Goal: Transaction & Acquisition: Download file/media

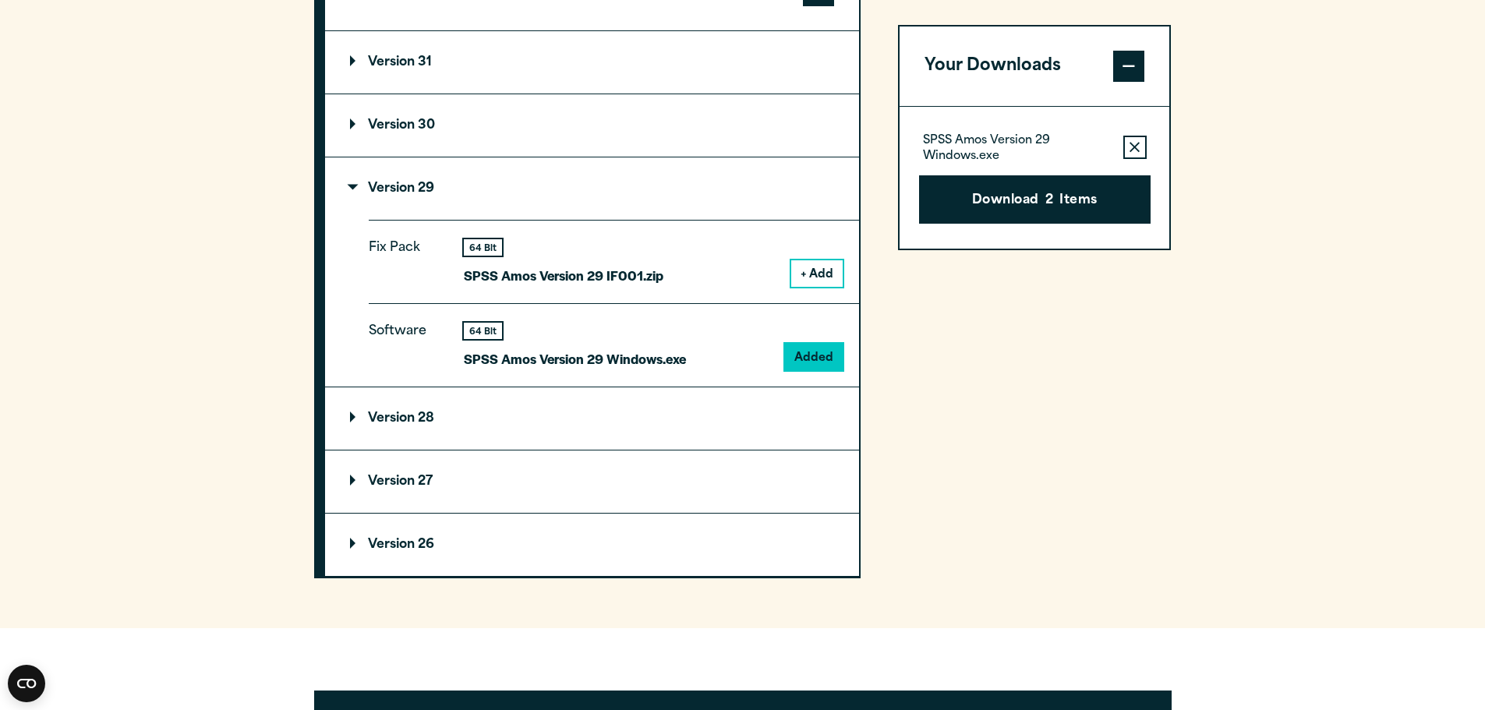
click at [412, 126] on p "Version 30" at bounding box center [392, 125] width 85 height 12
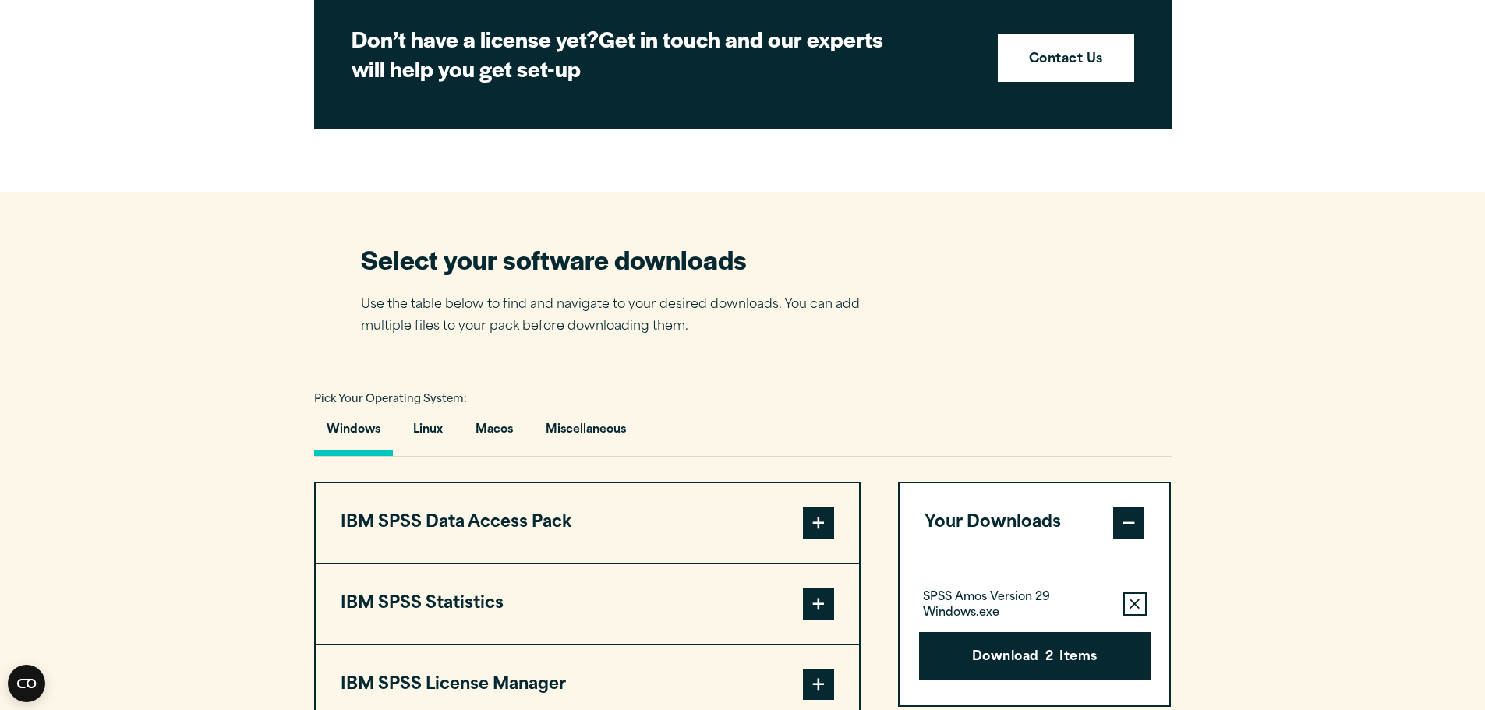
scroll to position [780, 0]
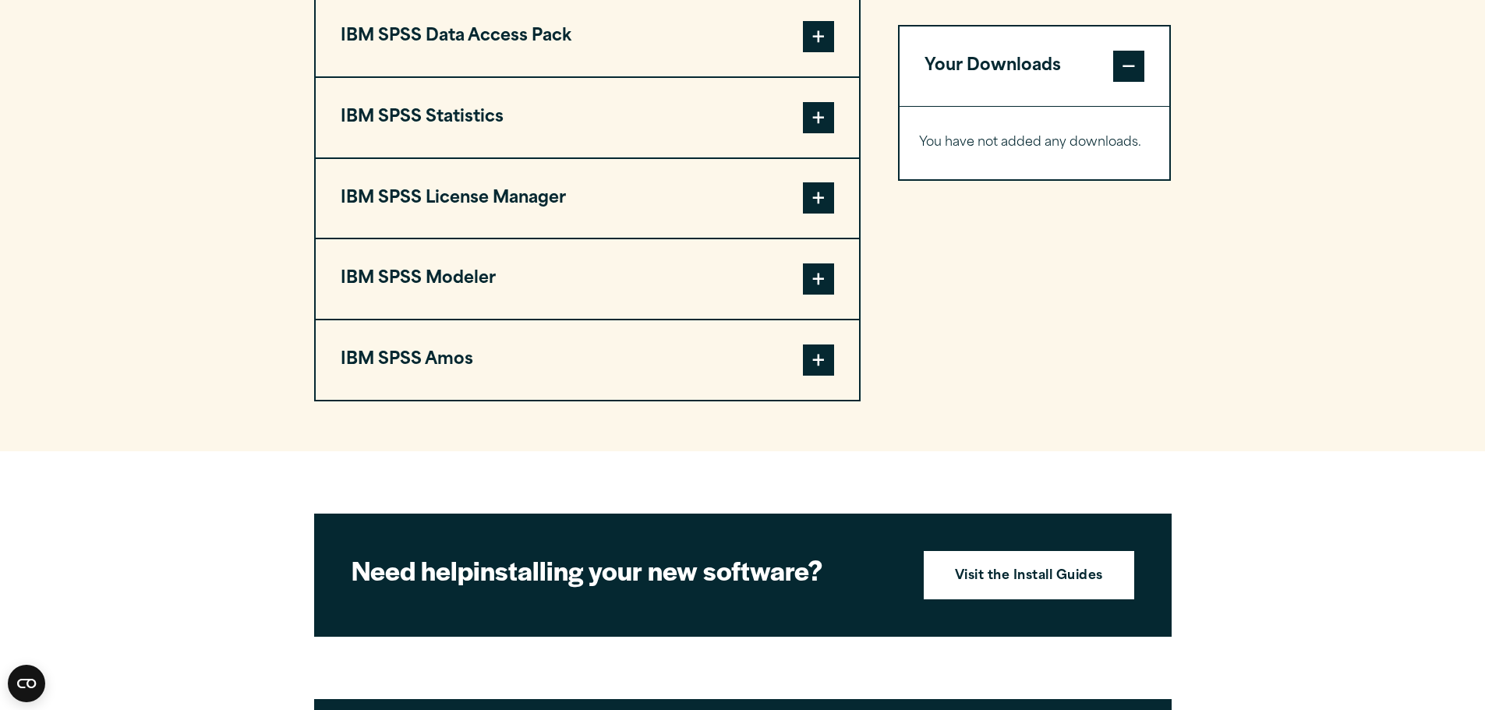
scroll to position [1403, 0]
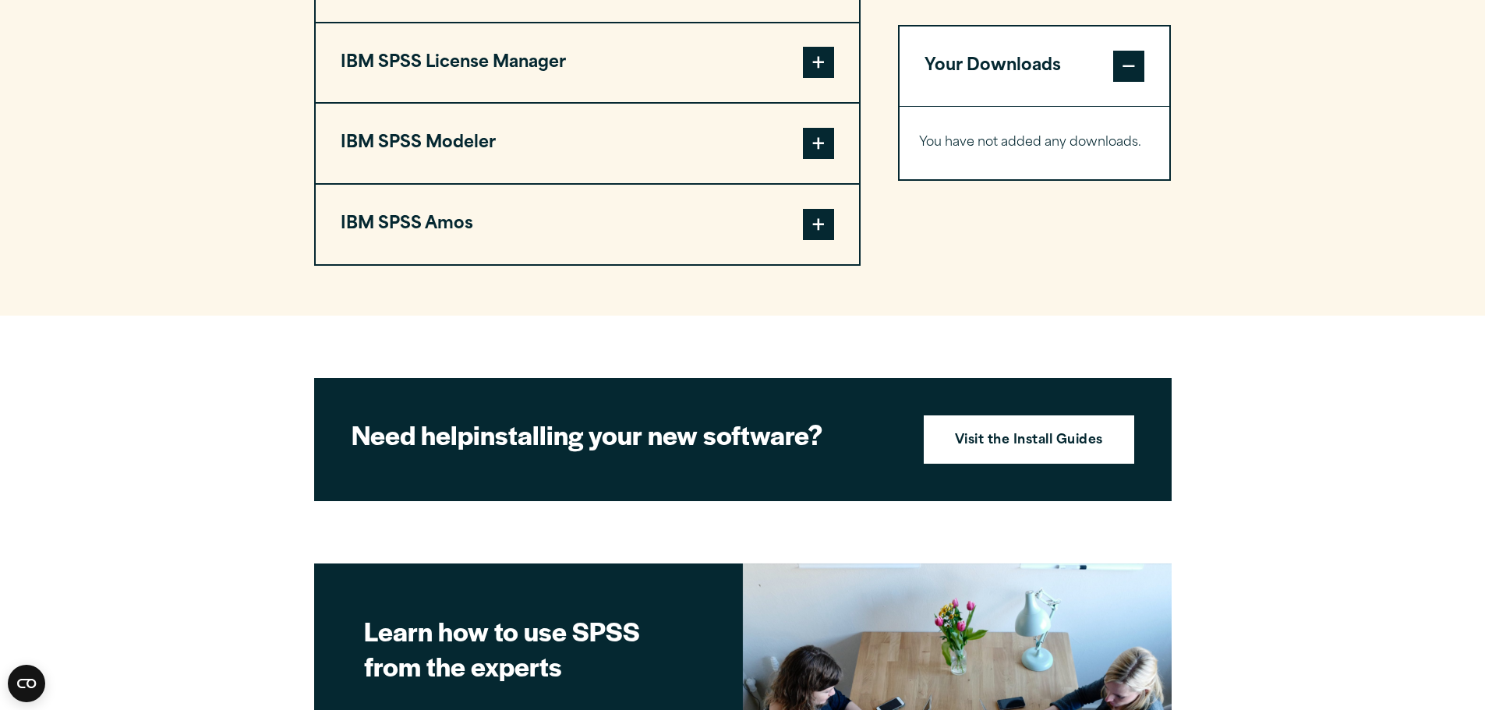
click at [818, 228] on span at bounding box center [818, 224] width 31 height 31
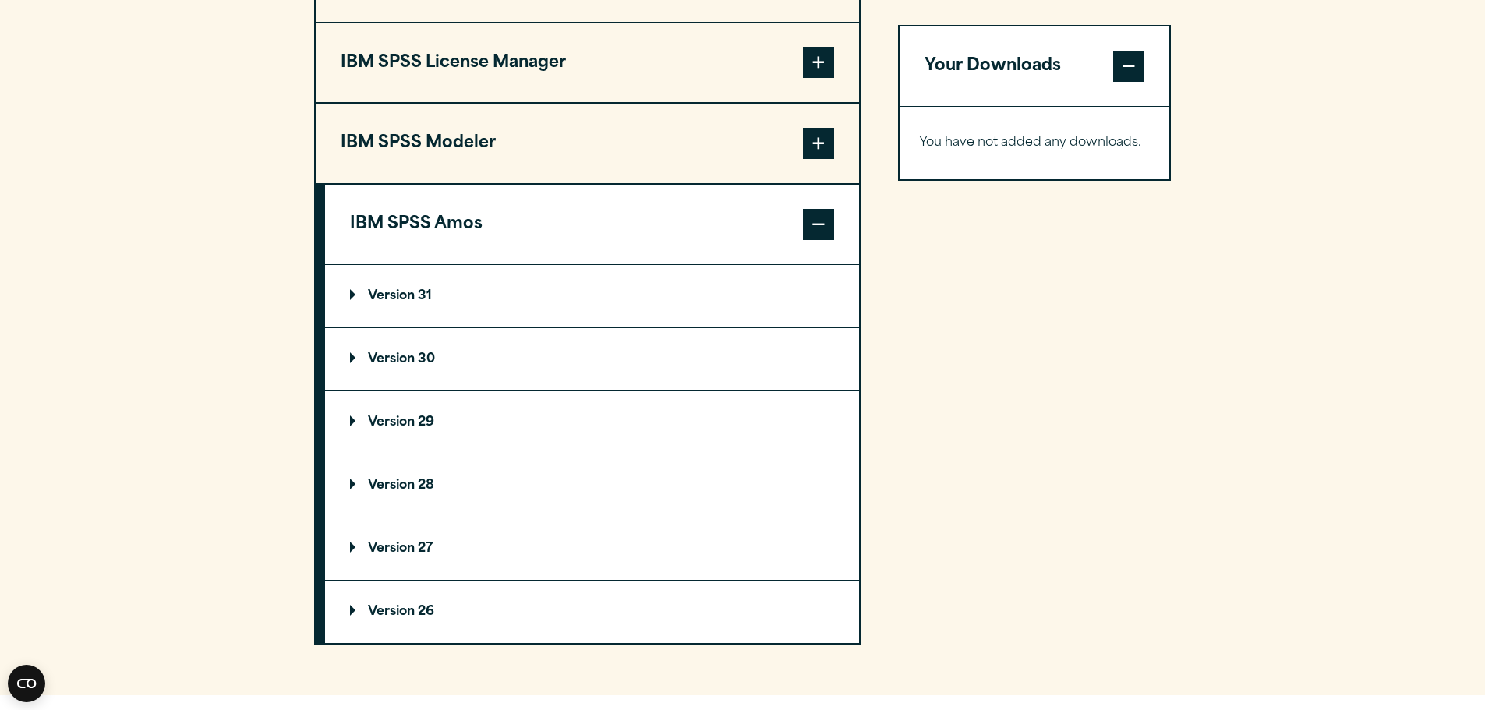
click at [392, 359] on p "Version 30" at bounding box center [392, 359] width 85 height 12
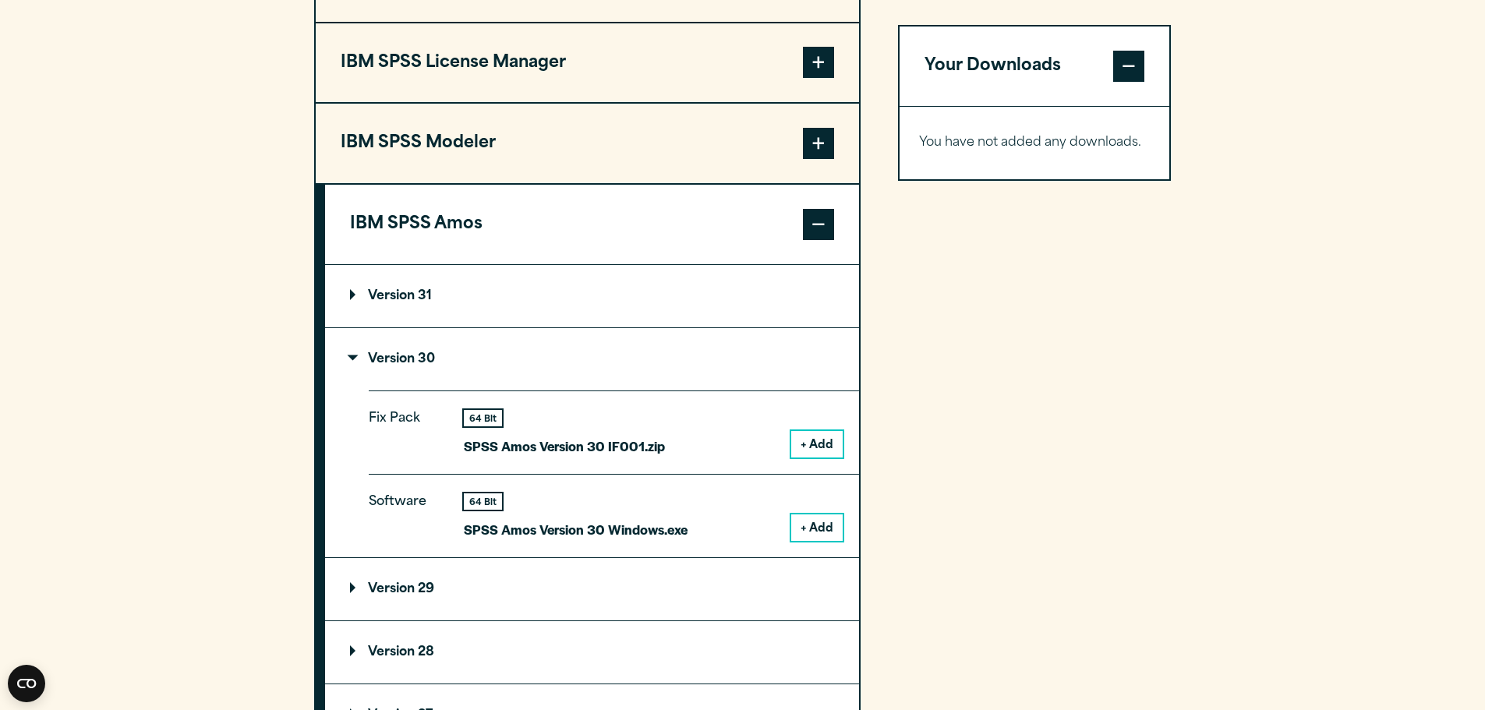
click at [816, 527] on button "+ Add" at bounding box center [816, 527] width 51 height 27
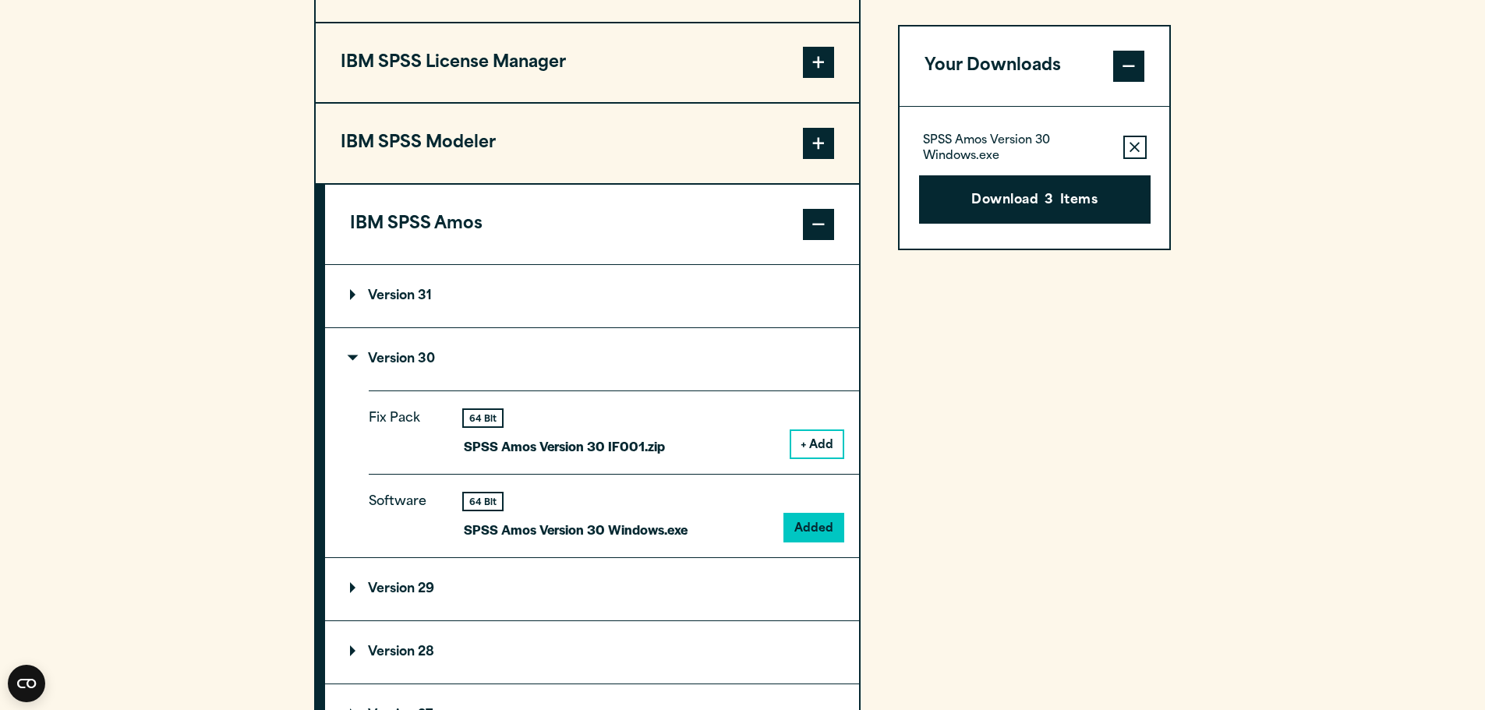
click at [1133, 144] on icon "button" at bounding box center [1135, 147] width 10 height 10
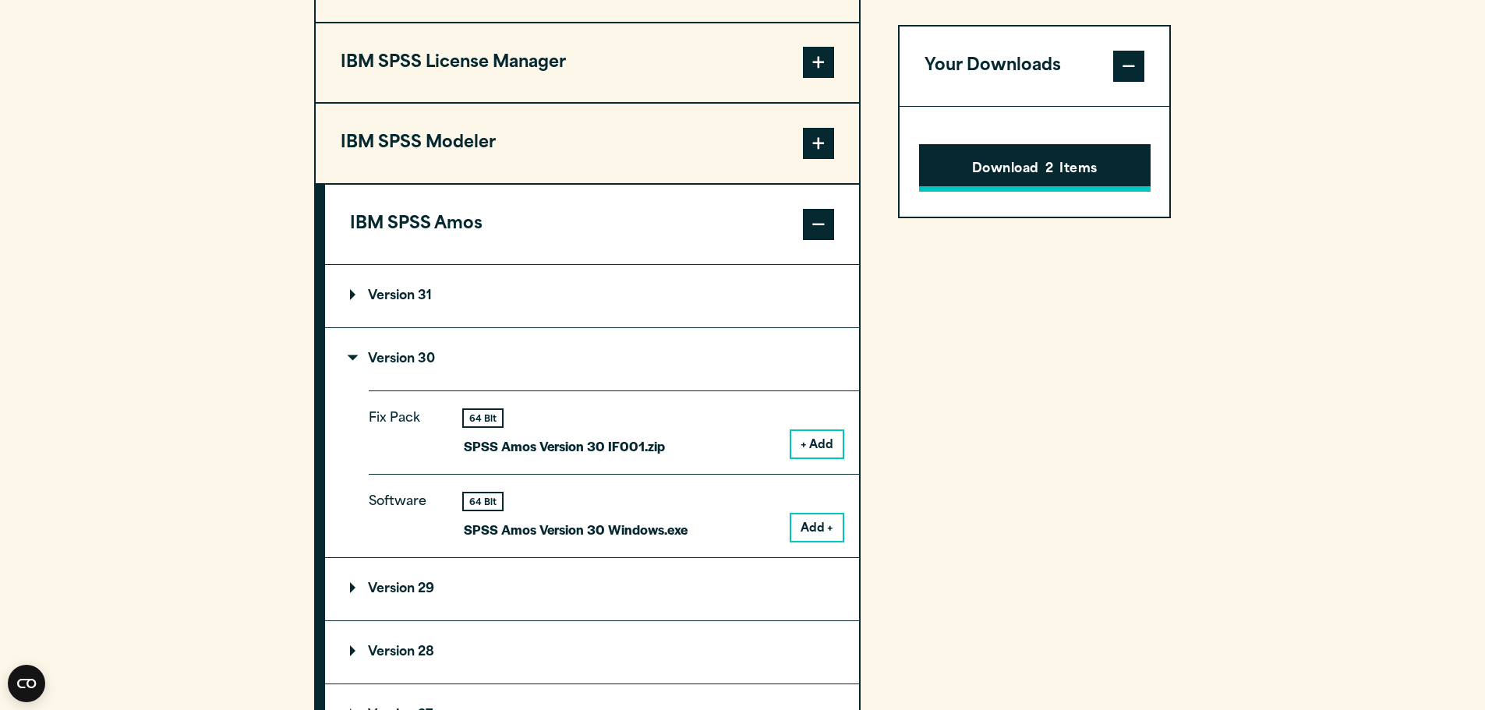
click at [1058, 168] on button "Download 2 Items" at bounding box center [1035, 168] width 232 height 48
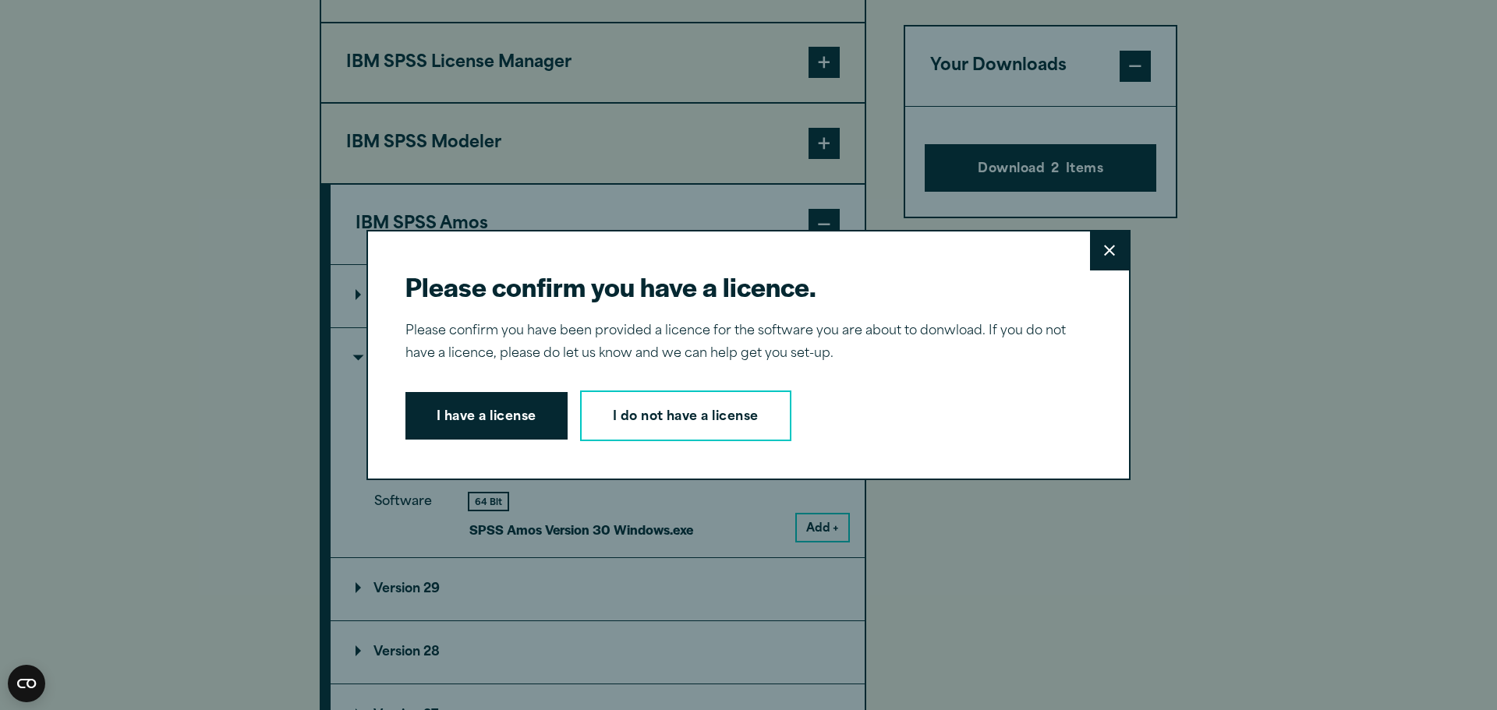
click at [1108, 248] on icon at bounding box center [1109, 251] width 11 height 12
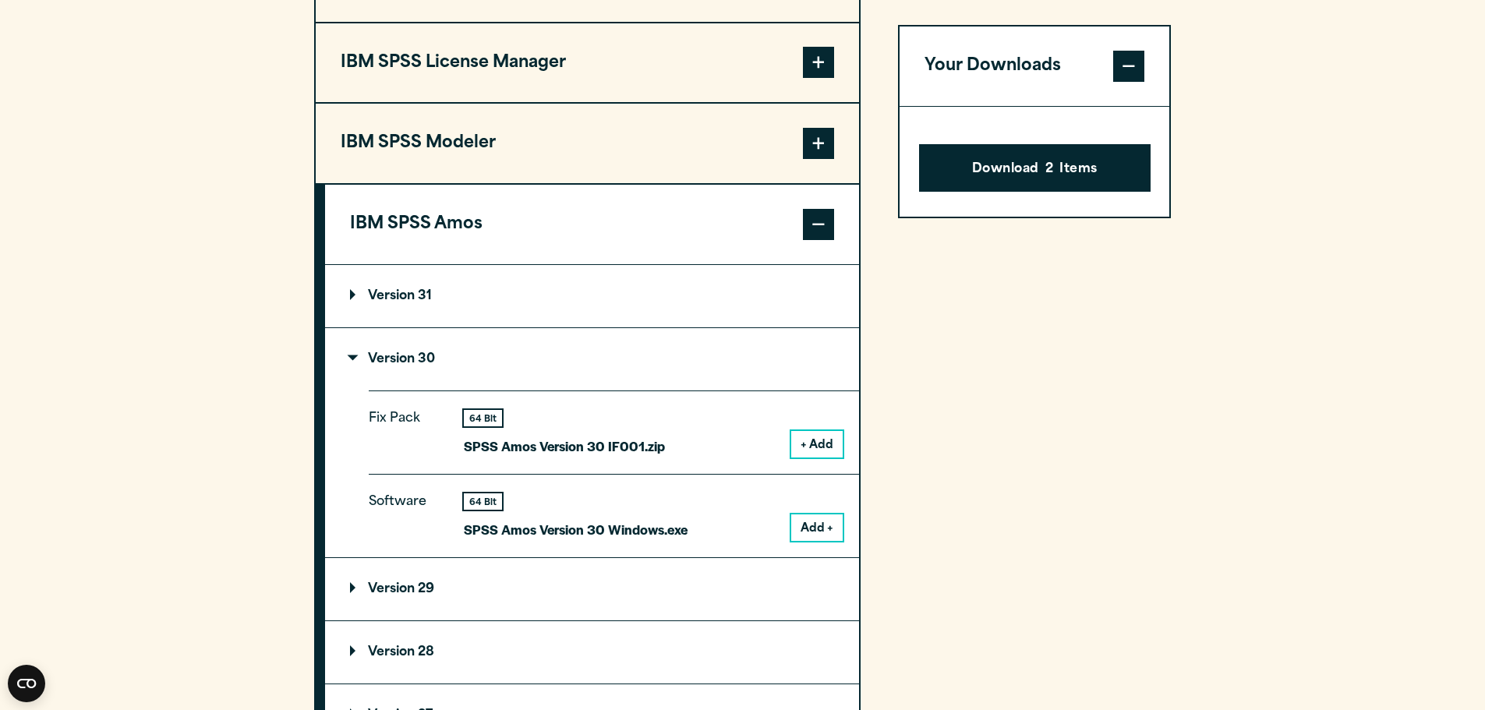
click at [1130, 60] on span at bounding box center [1128, 66] width 31 height 31
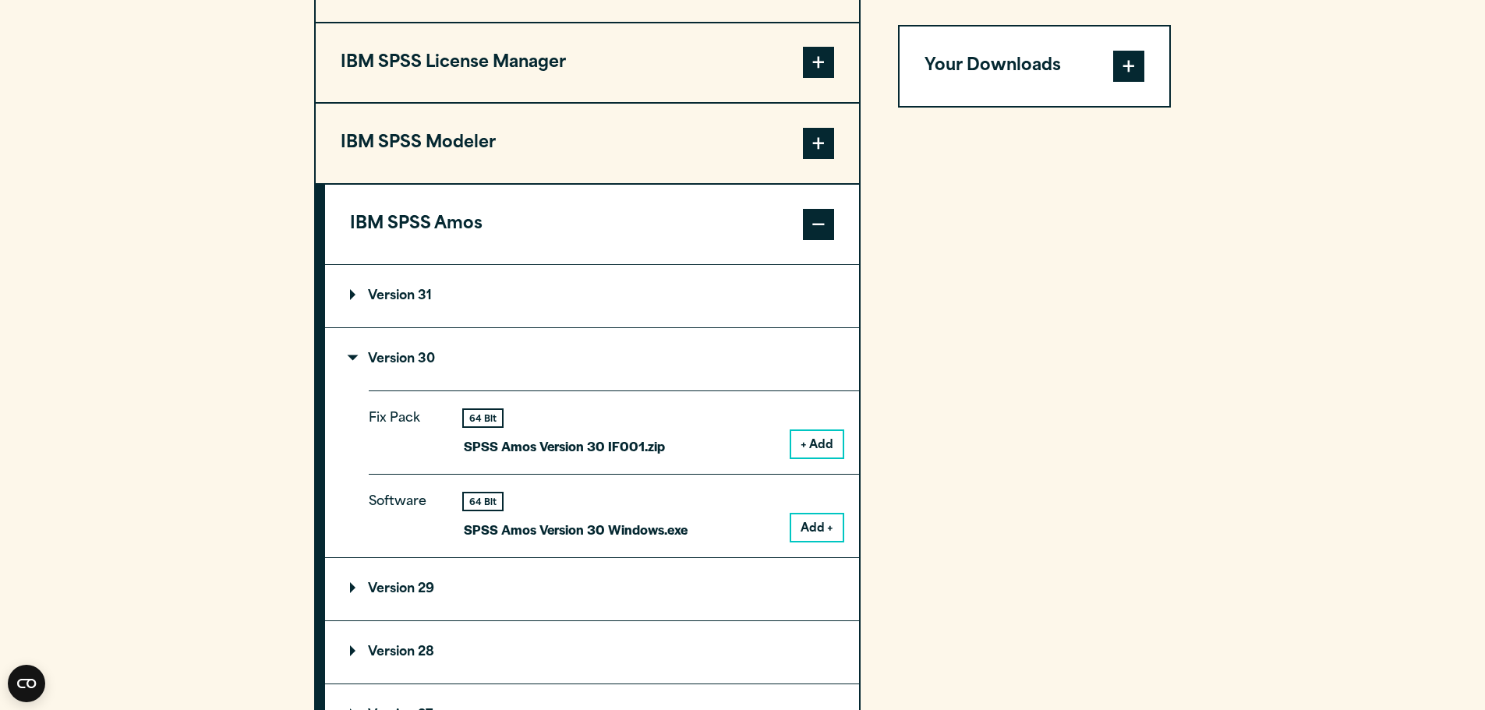
click at [1129, 64] on span at bounding box center [1128, 66] width 31 height 31
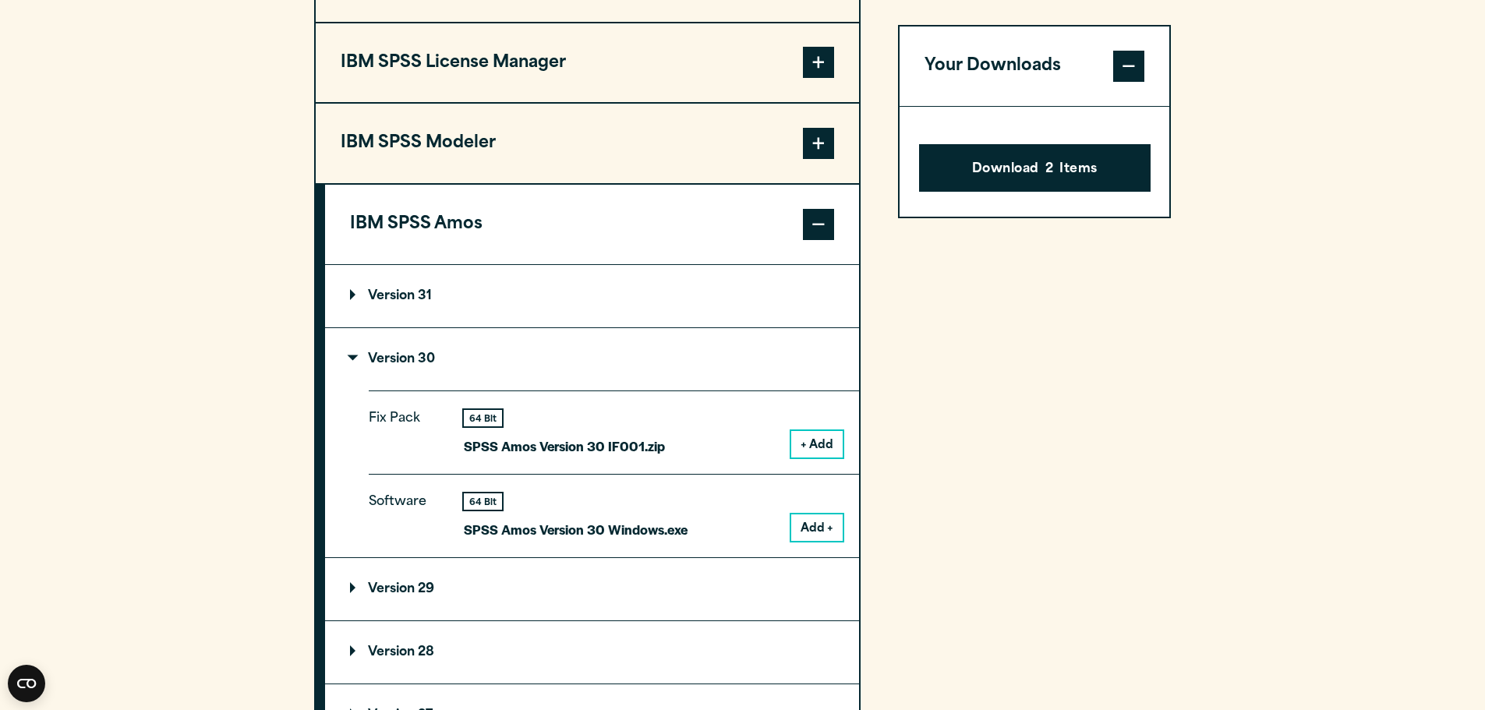
click at [1129, 64] on span at bounding box center [1128, 66] width 31 height 31
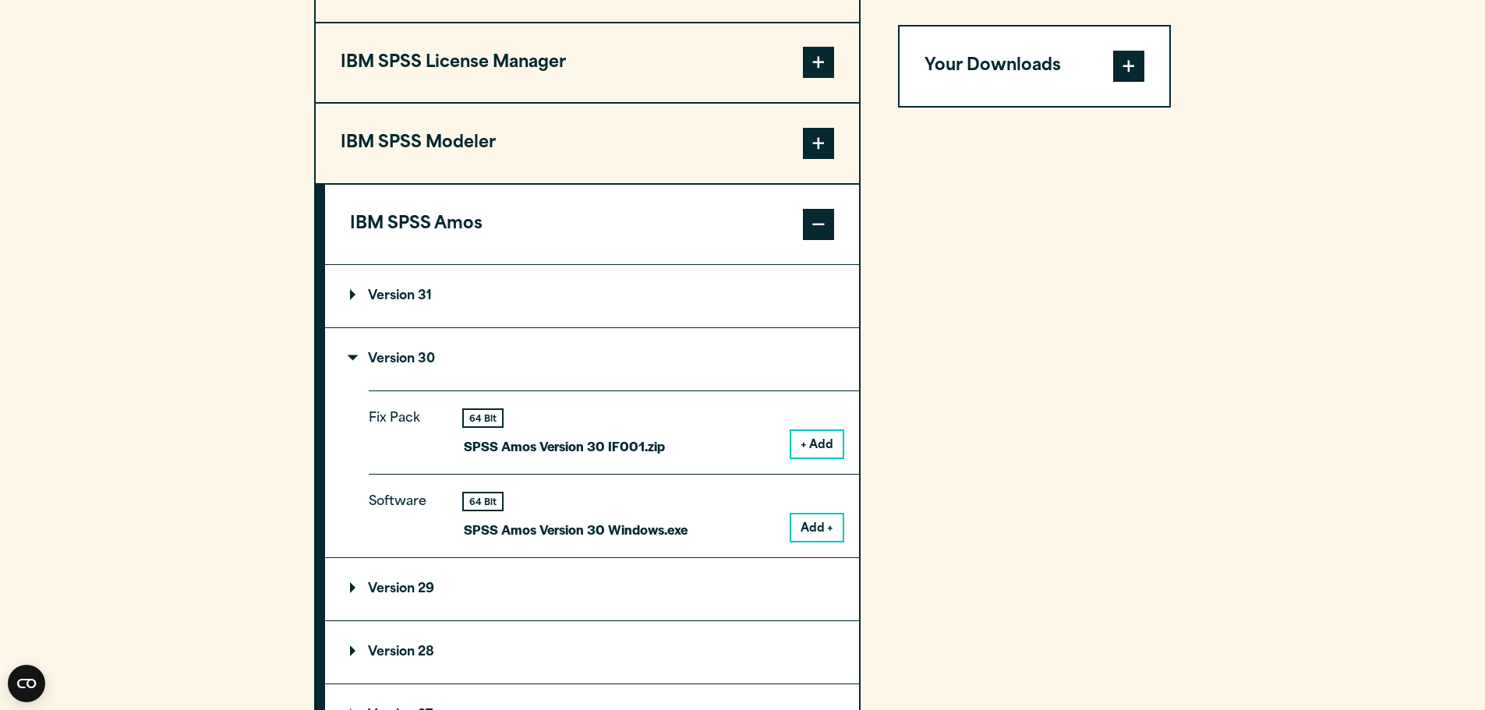
click at [352, 589] on p "Version 29" at bounding box center [392, 589] width 84 height 12
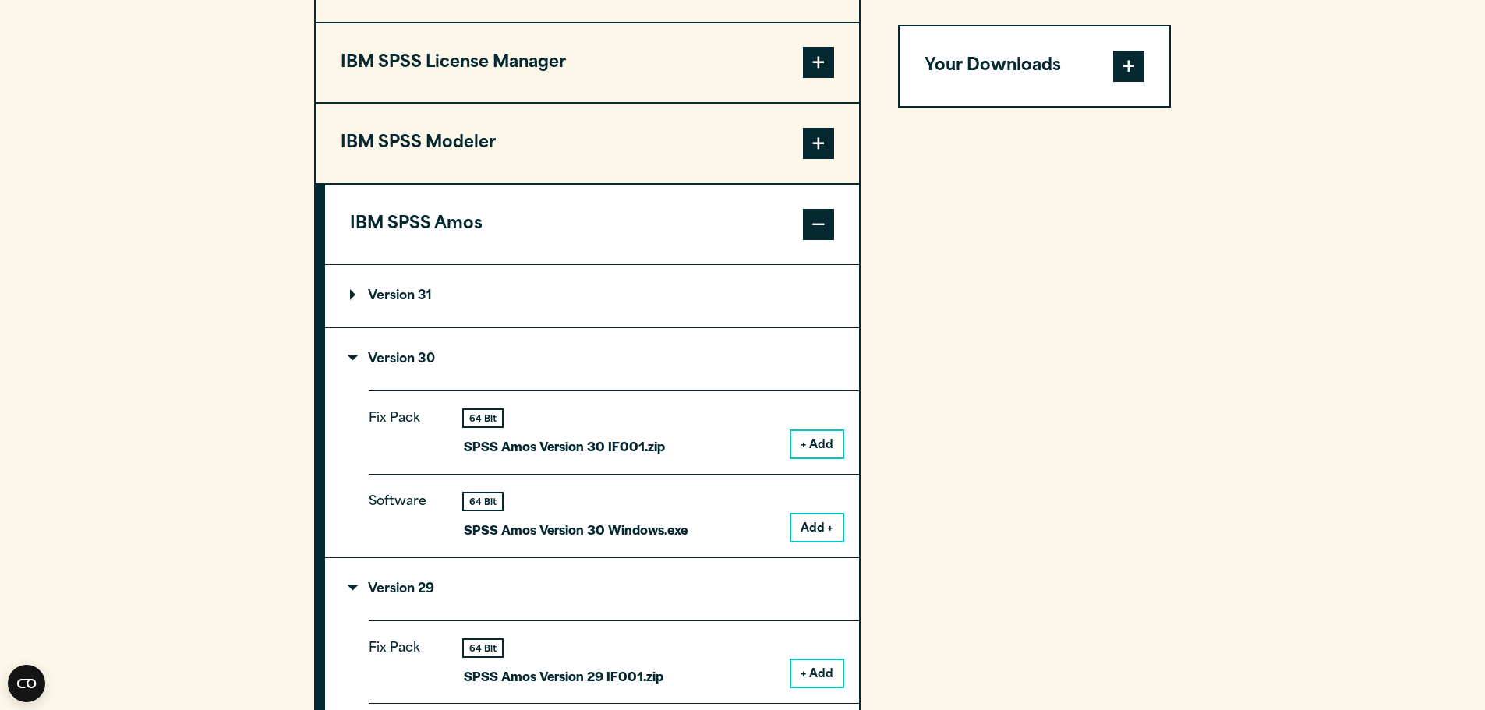
scroll to position [1559, 0]
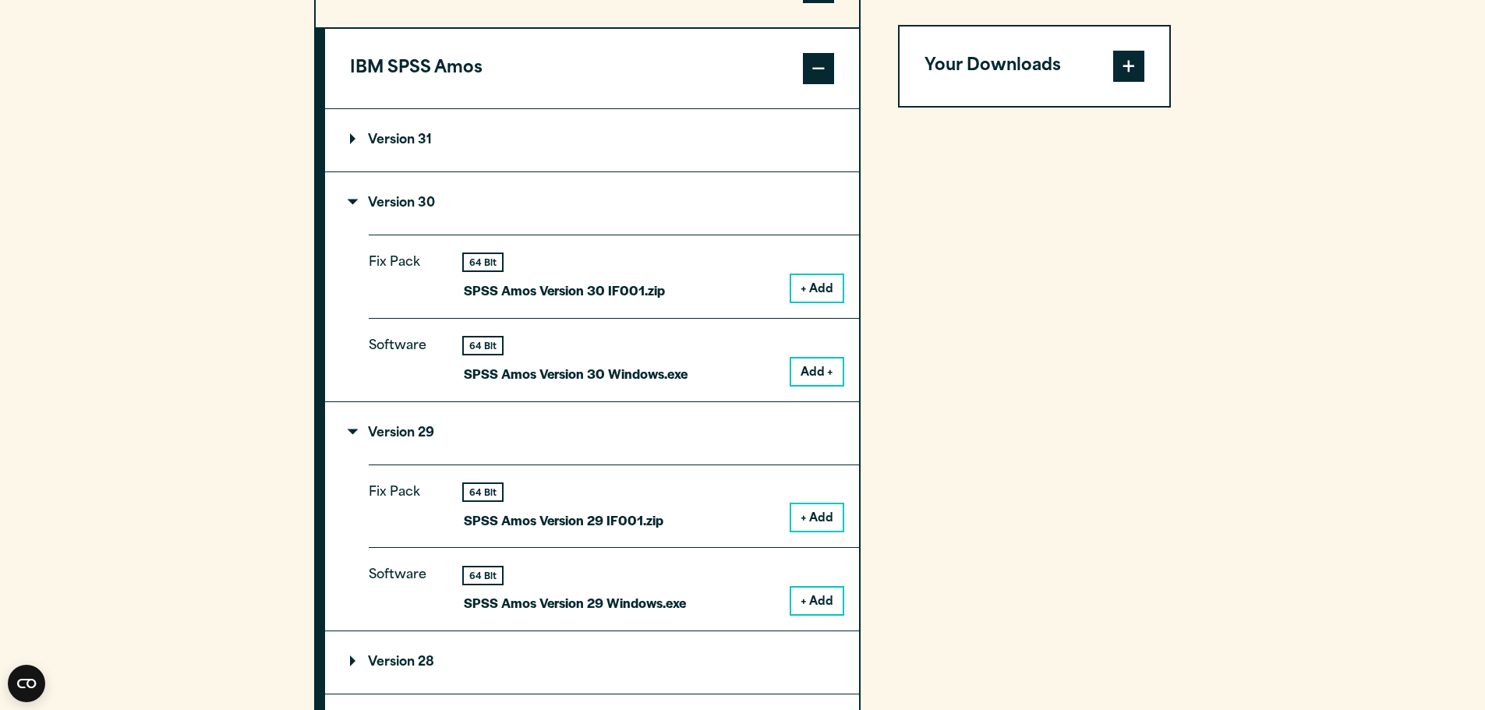
click at [824, 377] on button "Add +" at bounding box center [816, 372] width 51 height 27
click at [1128, 62] on span at bounding box center [1128, 66] width 31 height 31
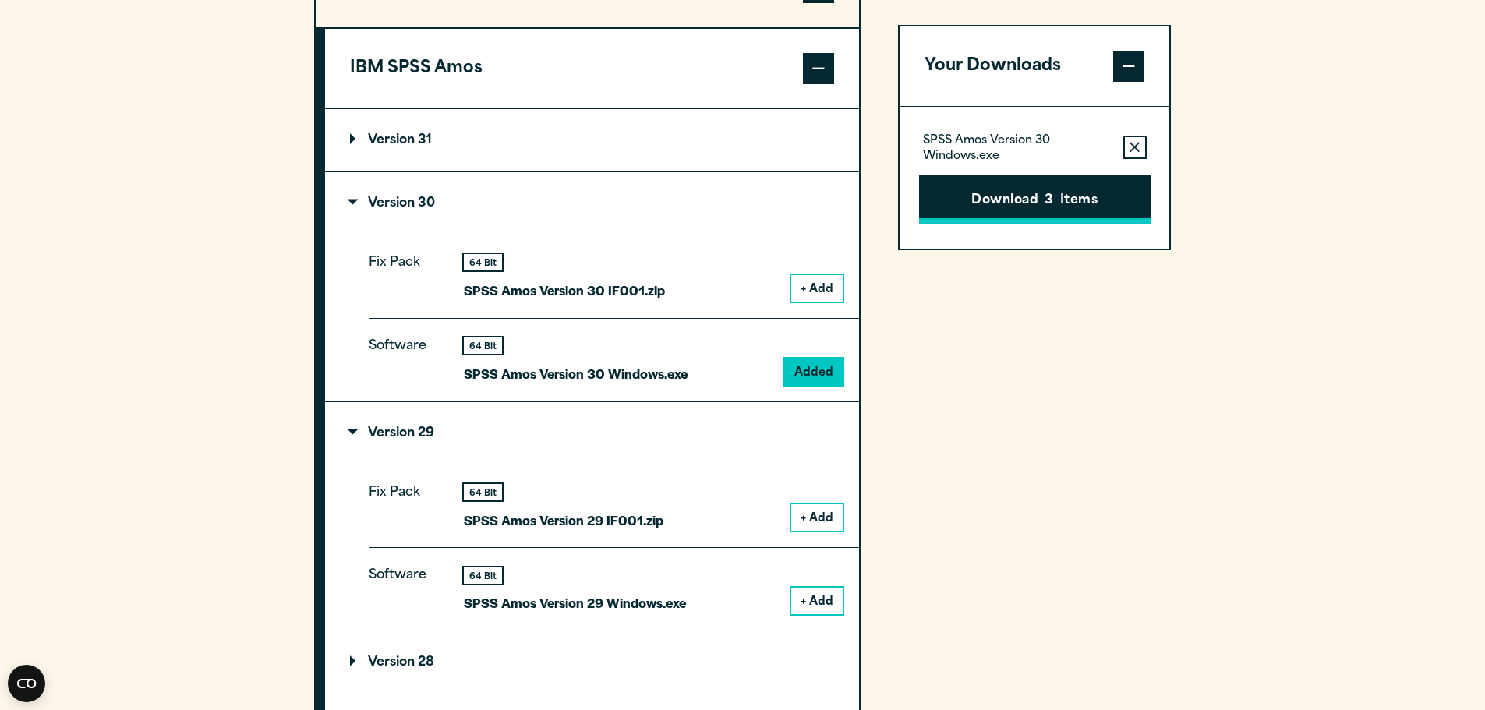
click at [1072, 193] on button "Download 3 Items" at bounding box center [1035, 199] width 232 height 48
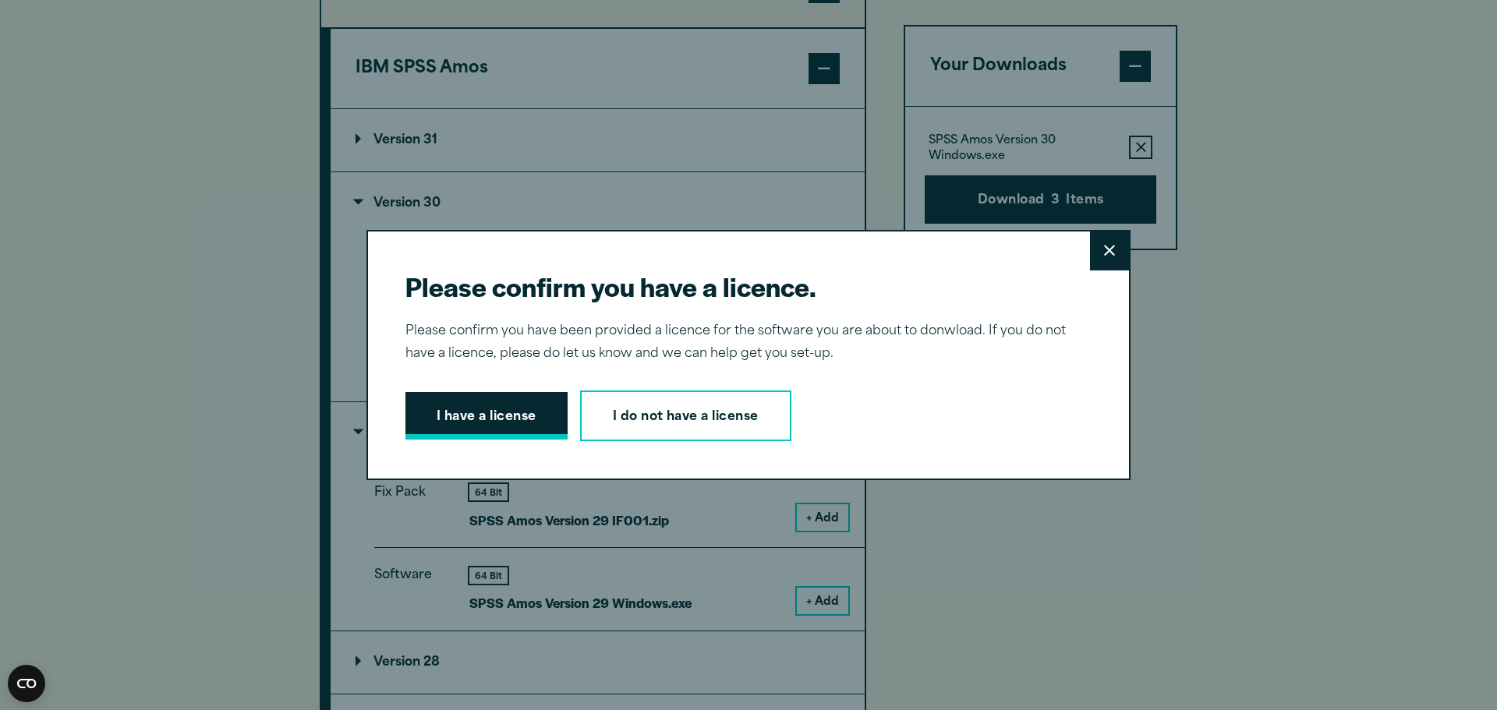
click at [481, 417] on button "I have a license" at bounding box center [486, 416] width 162 height 48
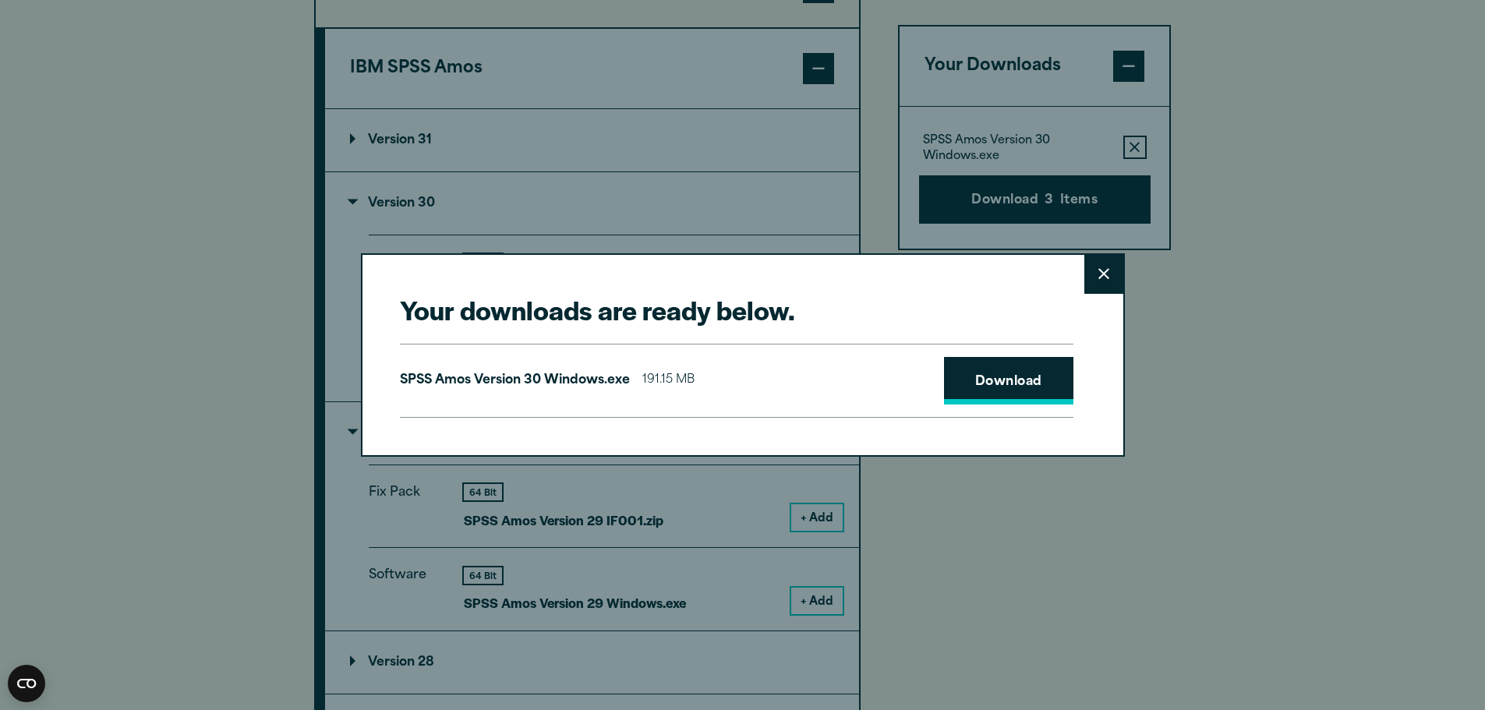
click at [1009, 375] on link "Download" at bounding box center [1008, 381] width 129 height 48
click at [1108, 274] on icon at bounding box center [1103, 274] width 11 height 12
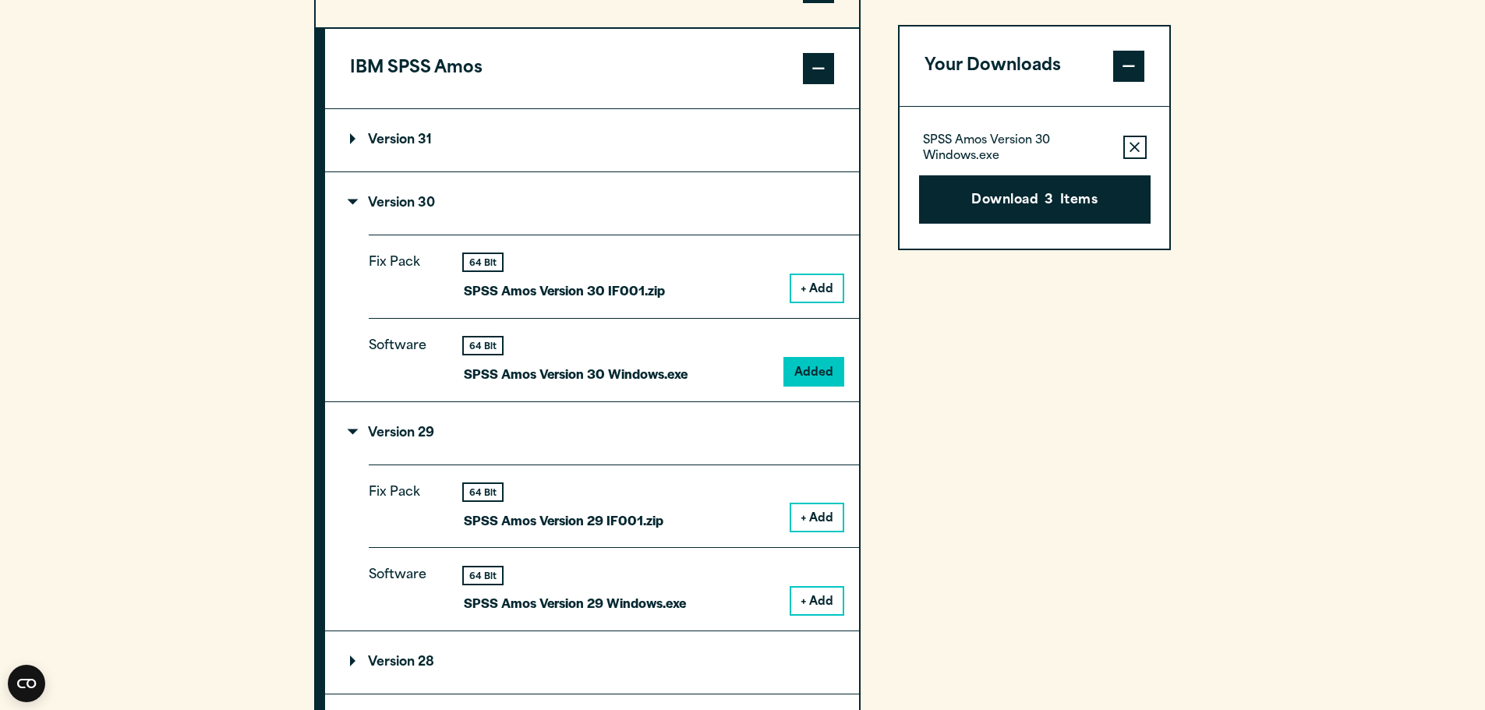
click at [1424, 147] on section "Select your software downloads Use the table below to find and navigate to your…" at bounding box center [742, 143] width 1485 height 1458
